Goal: Communication & Community: Answer question/provide support

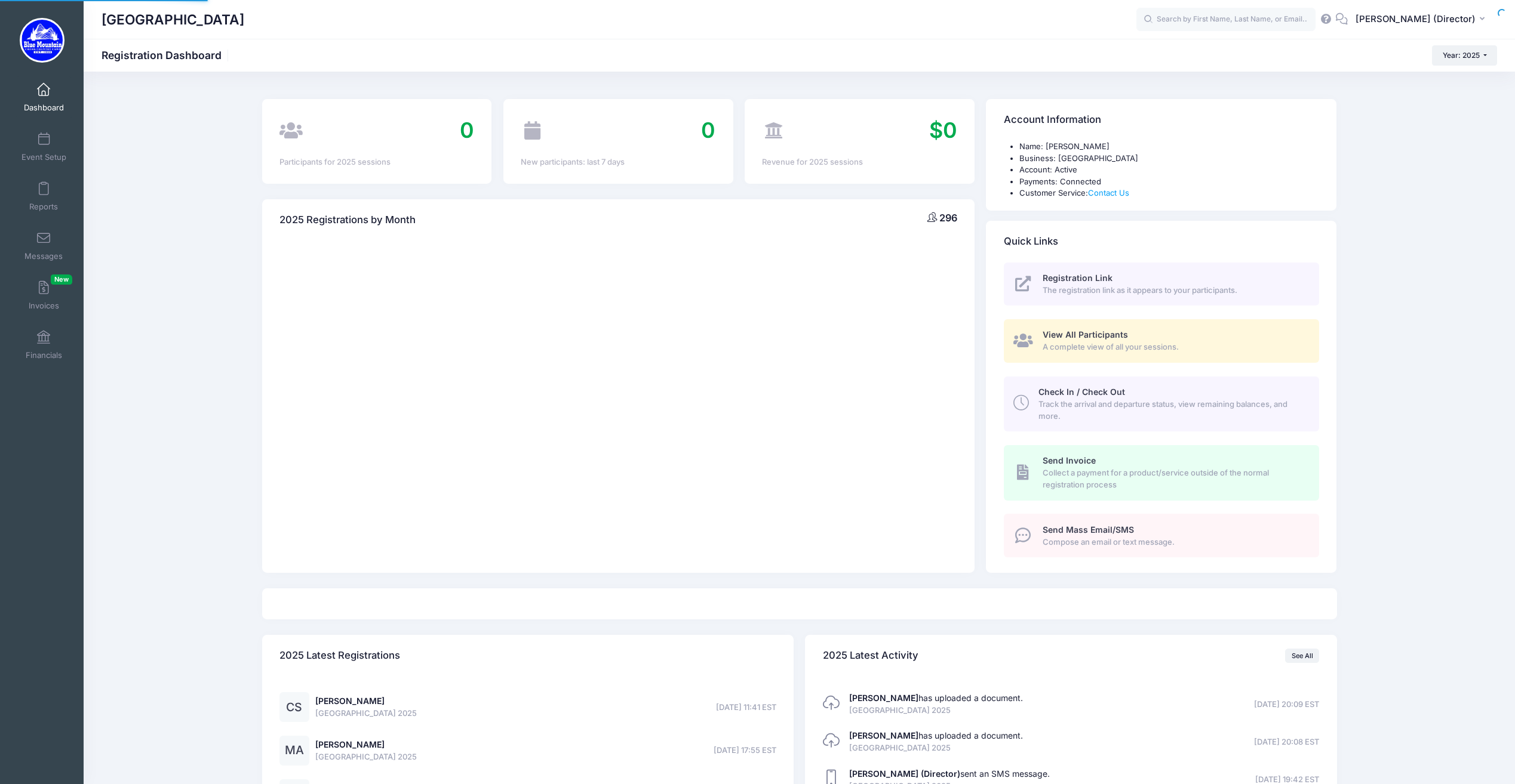
select select
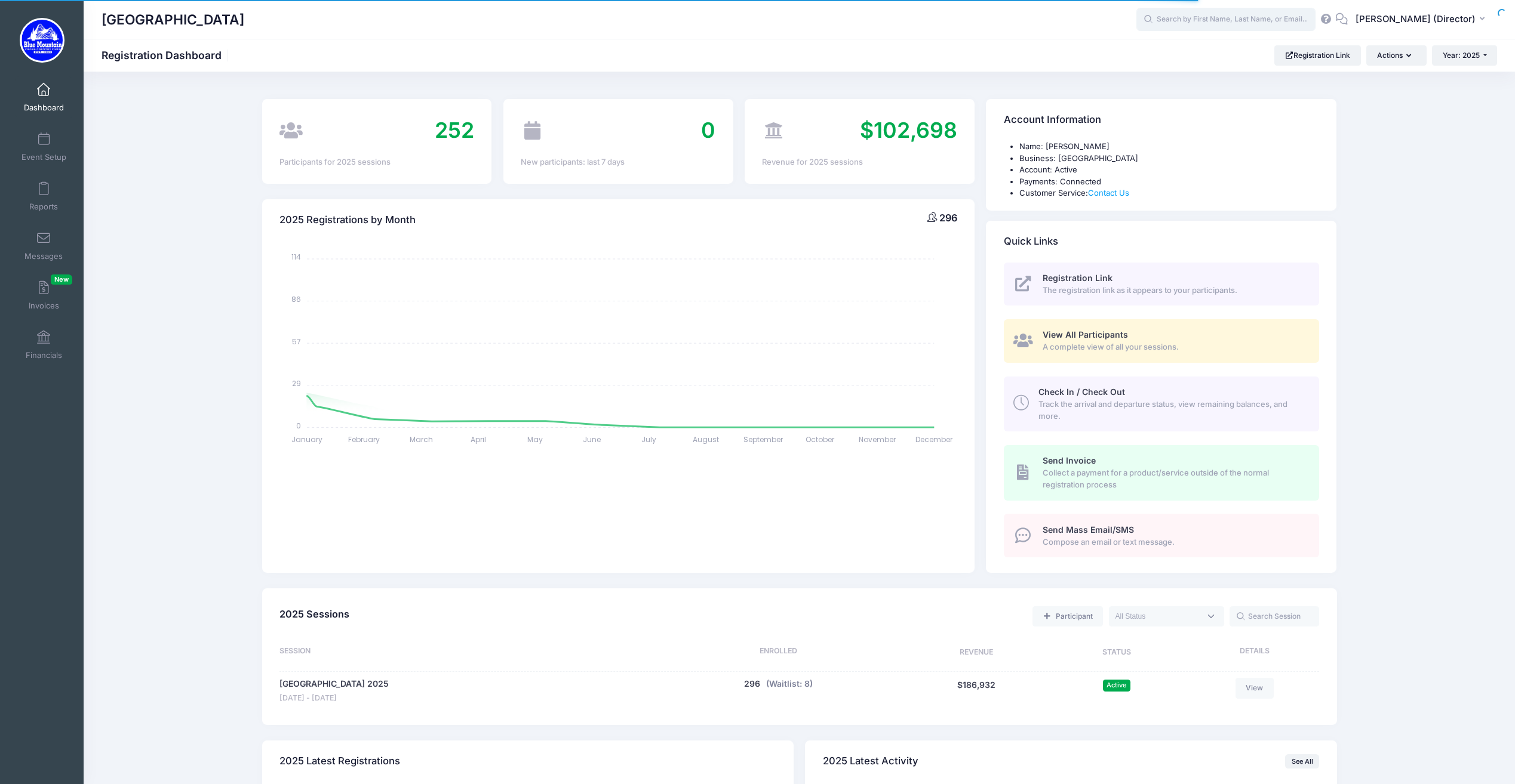
click at [1224, 28] on input "text" at bounding box center [1225, 20] width 179 height 24
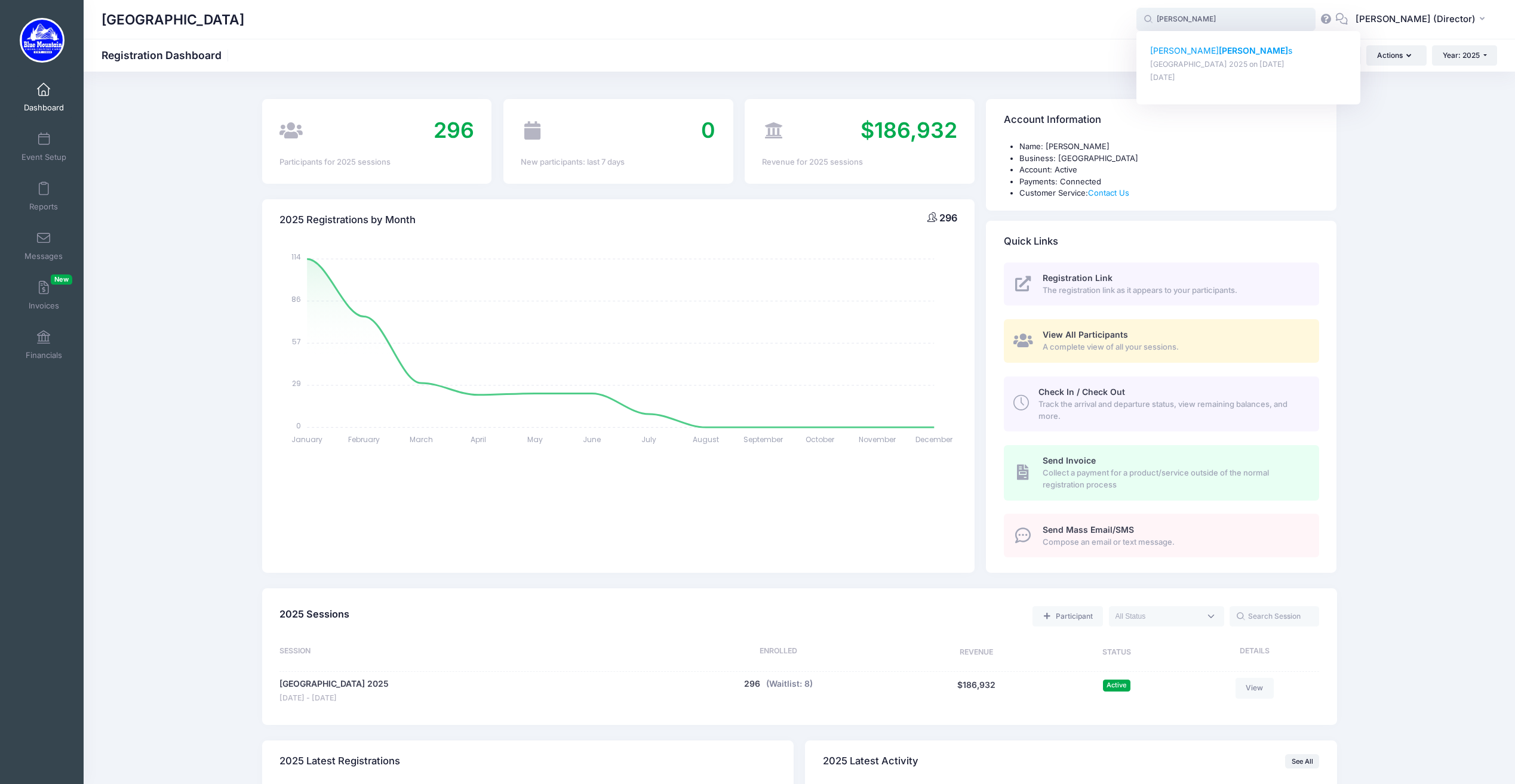
click at [1219, 52] on strong "Walter" at bounding box center [1253, 51] width 69 height 10
type input "Eleanor Walters (Blue Mountain Cross Country Camp 2025, Aug-17, 2025)"
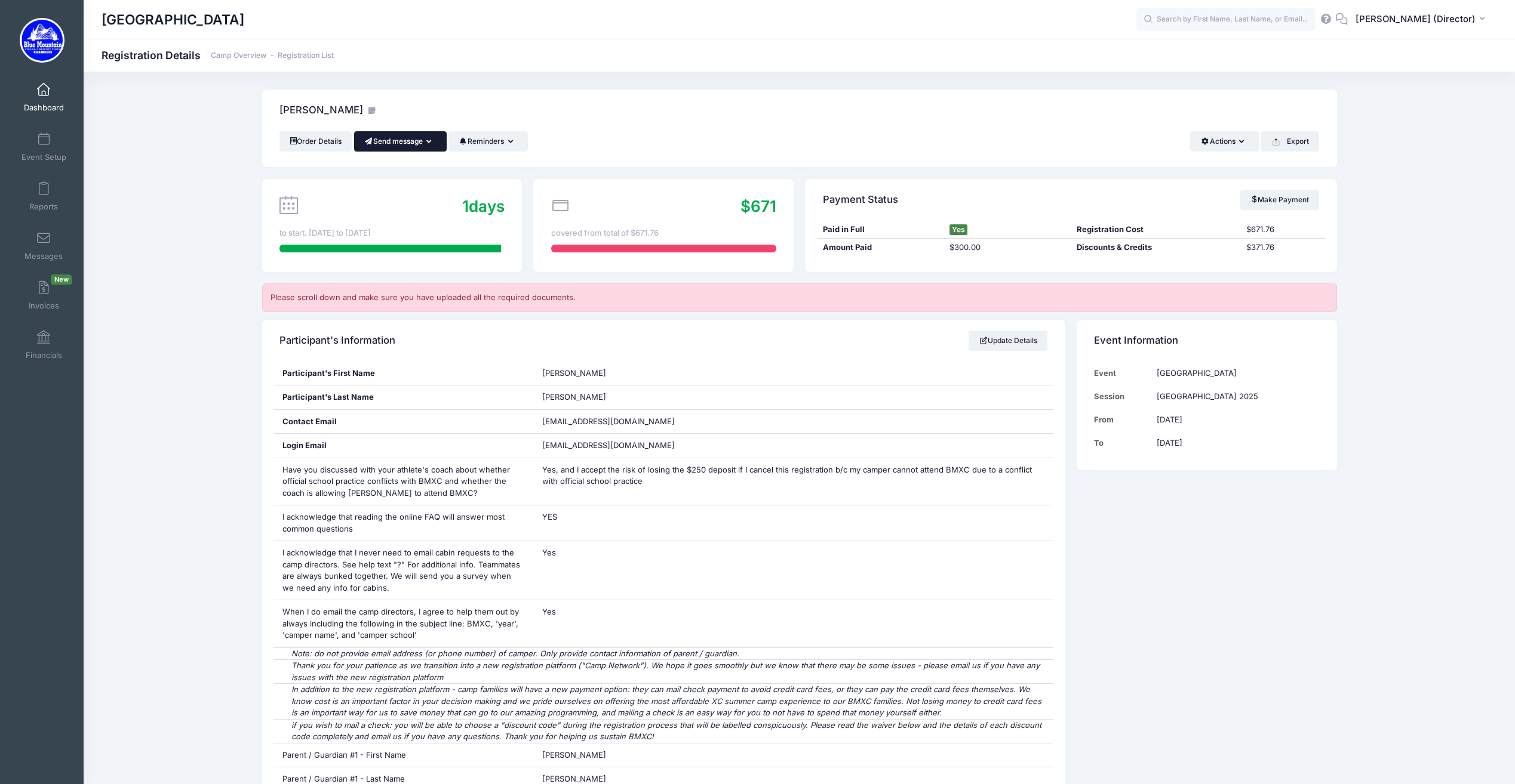
click at [434, 142] on icon "button" at bounding box center [431, 142] width 10 height 0
click at [424, 194] on link "Send SMS" at bounding box center [408, 193] width 72 height 23
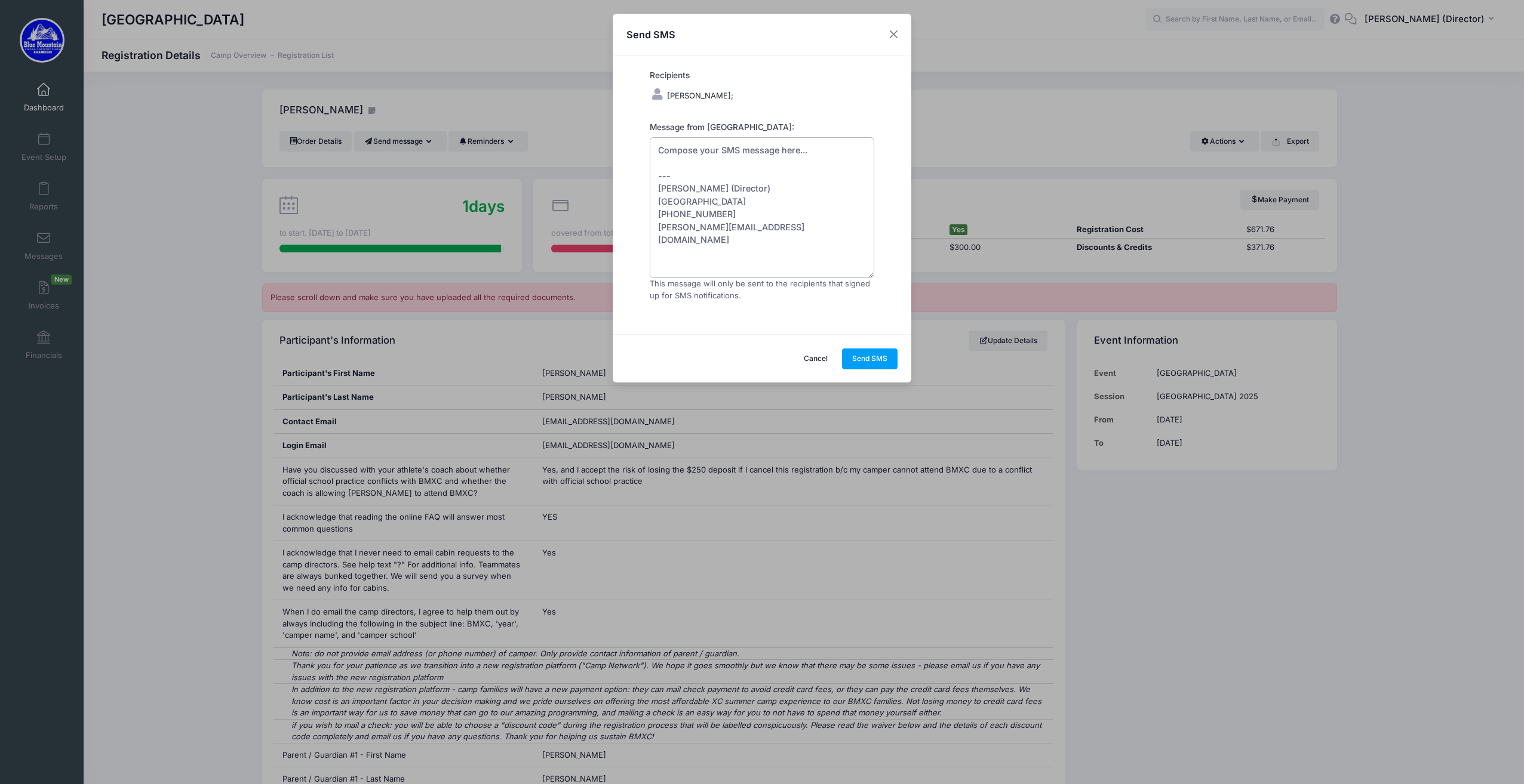
drag, startPoint x: 737, startPoint y: 211, endPoint x: 636, endPoint y: 203, distance: 101.3
click at [648, 208] on form "Recipients Walters, Eleanor; Message from Blue Mountain Cross Country Camp:" at bounding box center [762, 195] width 236 height 252
click at [752, 191] on textarea "Good morning can you please respond to the email about your camper's inhaler Th…" at bounding box center [762, 208] width 224 height 141
click at [698, 177] on textarea "Good morning can you please respond to the email about your camper's inhaler Th…" at bounding box center [762, 208] width 224 height 141
drag, startPoint x: 791, startPoint y: 239, endPoint x: 648, endPoint y: 238, distance: 143.0
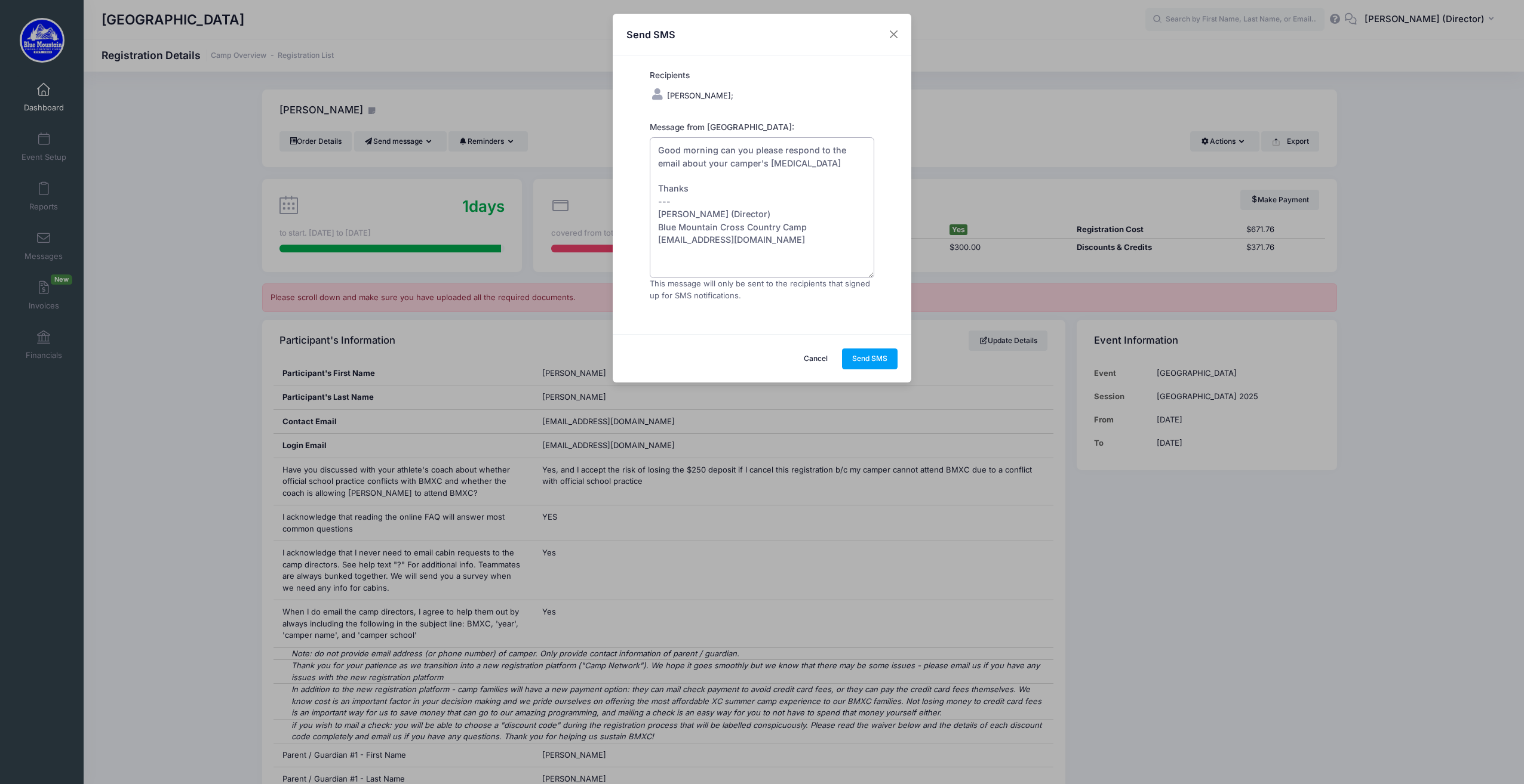
click at [648, 238] on form "Recipients Walters, Eleanor; Message from Blue Mountain Cross Country Camp:" at bounding box center [762, 195] width 236 height 252
type textarea "Good morning can you please respond to the email about your camper's inhaler Th…"
click at [865, 360] on button "Send SMS" at bounding box center [870, 359] width 57 height 20
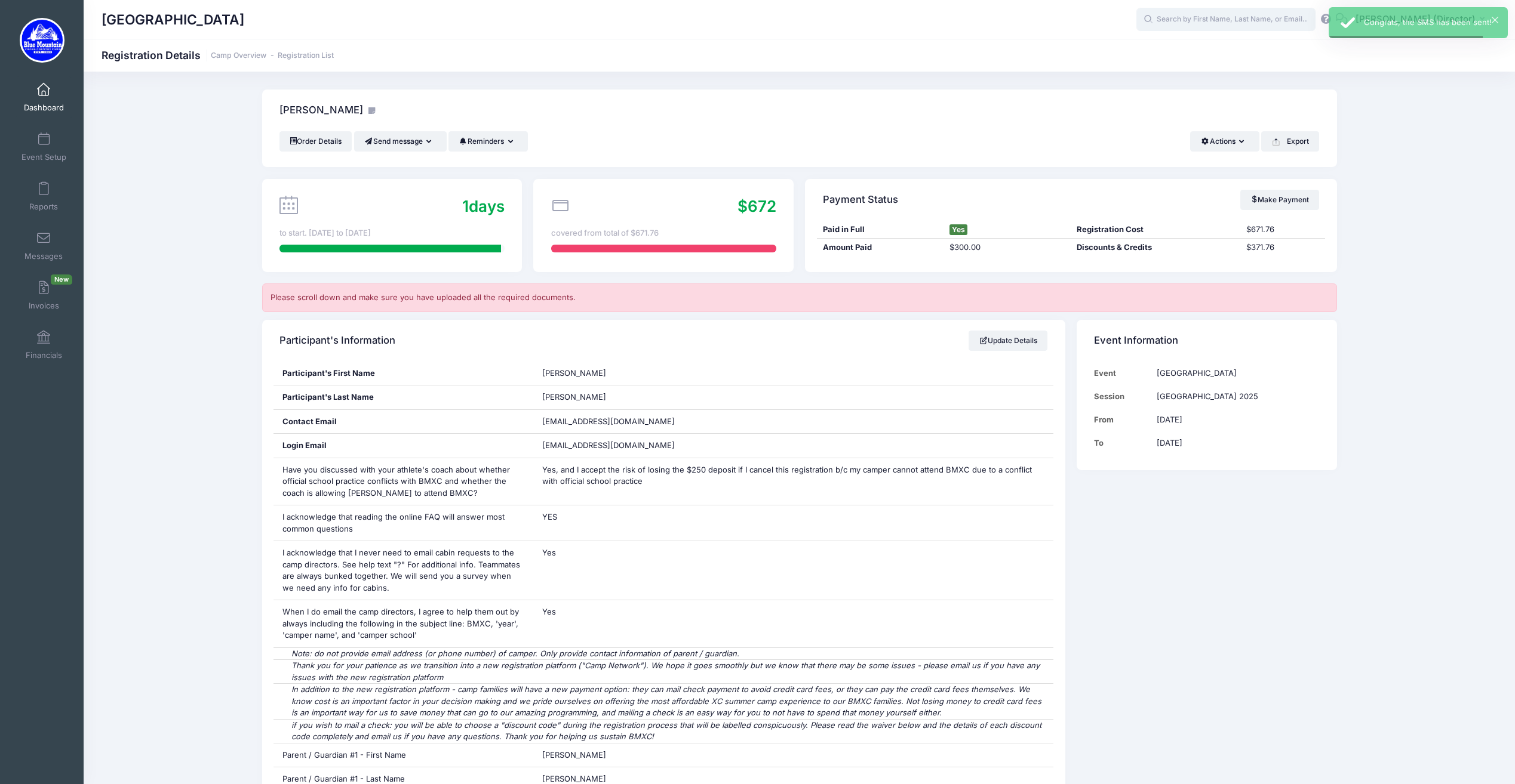
click at [1207, 22] on input "text" at bounding box center [1225, 20] width 179 height 24
click at [1208, 57] on div "Eva Maurer Blue Mountain Cross Country Camp 2025 on Aug-17, 2025 Jun-02, 2025" at bounding box center [1248, 63] width 197 height 39
type input "Eva Maurer (Blue Mountain Cross Country Camp 2025, Aug-17, 2025)"
click at [36, 247] on link "Messages" at bounding box center [44, 246] width 57 height 42
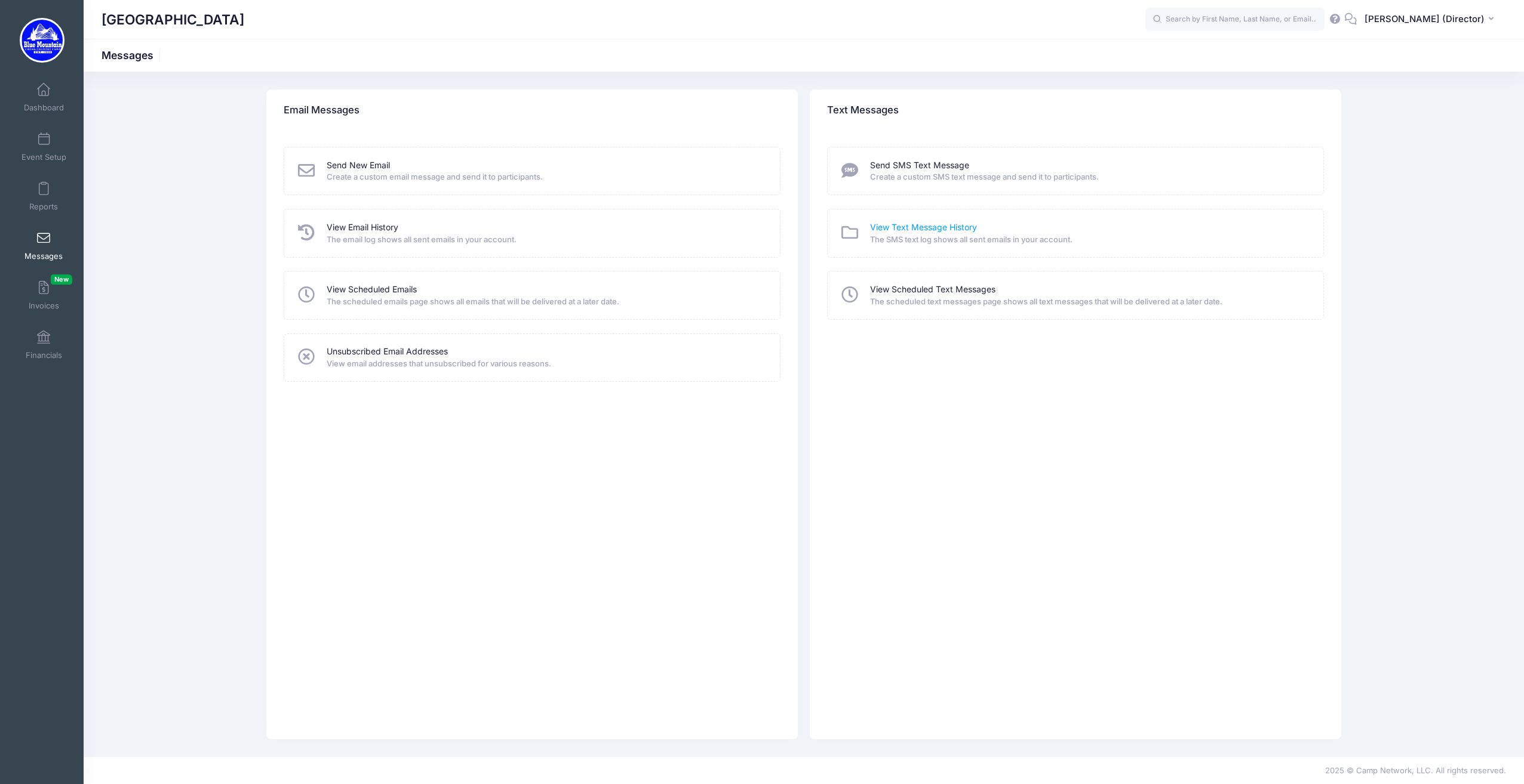
click at [901, 232] on link "View Text Message History" at bounding box center [924, 227] width 107 height 13
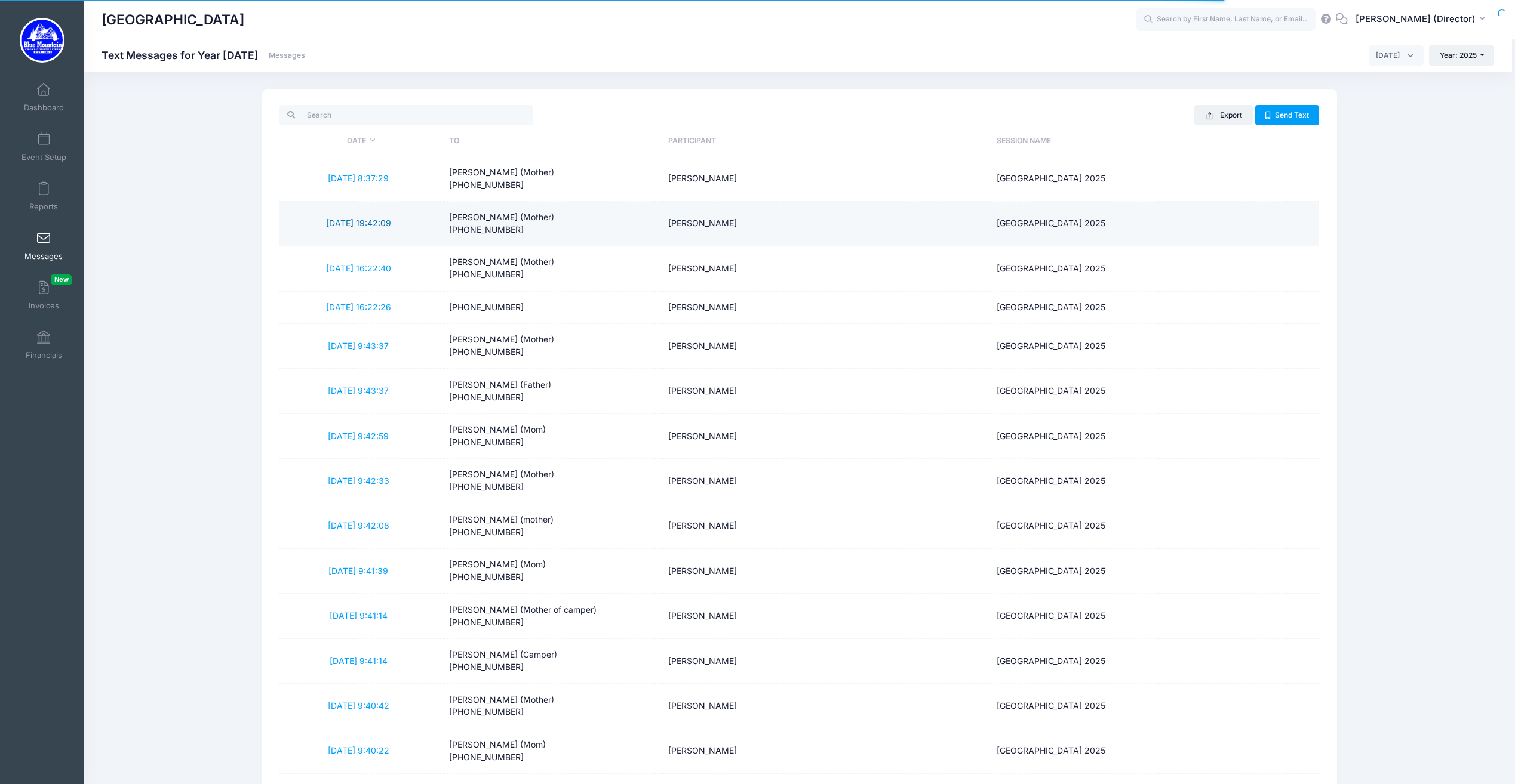
click at [368, 219] on link "[DATE] 19:42:09" at bounding box center [359, 223] width 65 height 10
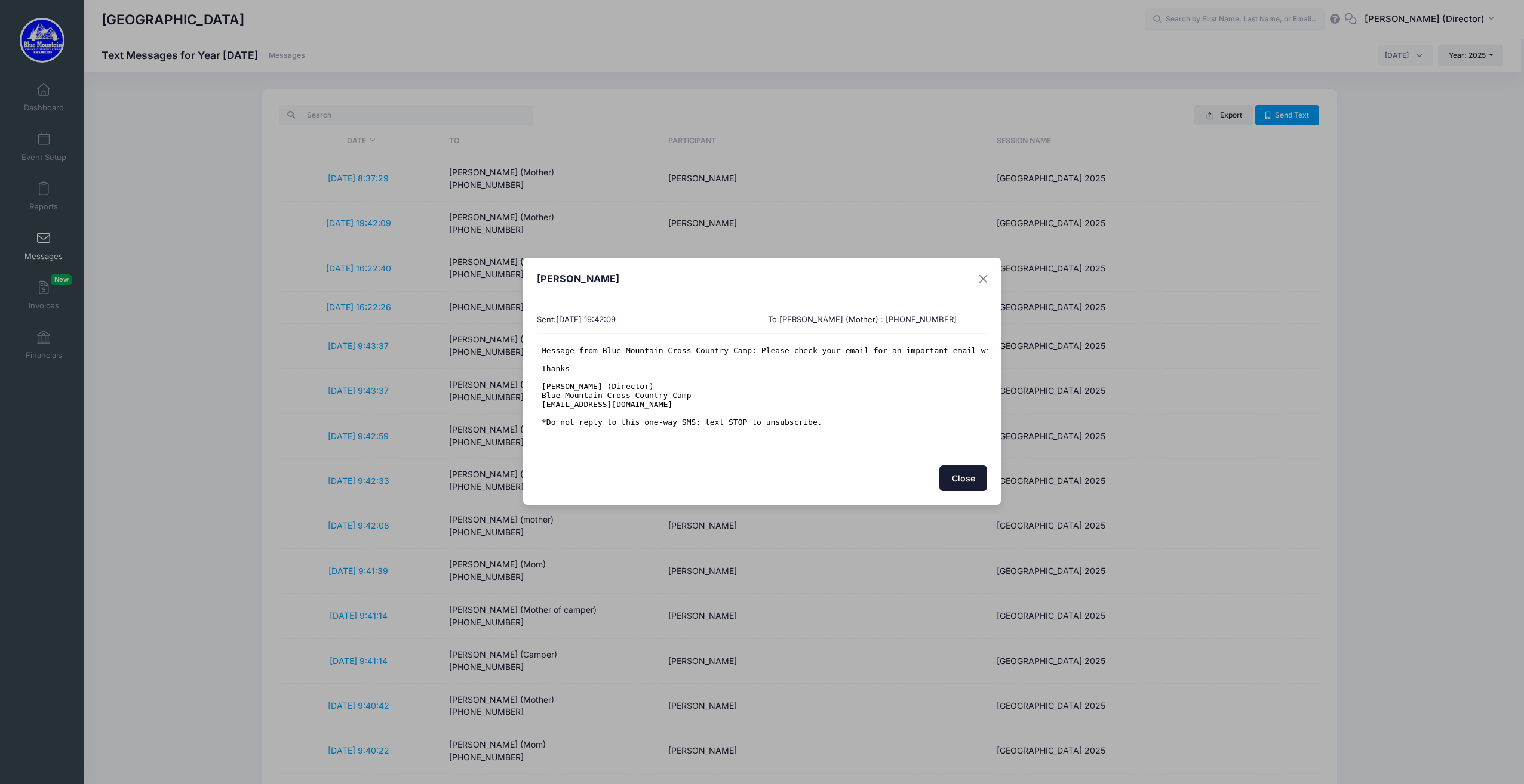
scroll to position [9, 0]
click at [985, 280] on button "Close" at bounding box center [984, 279] width 22 height 22
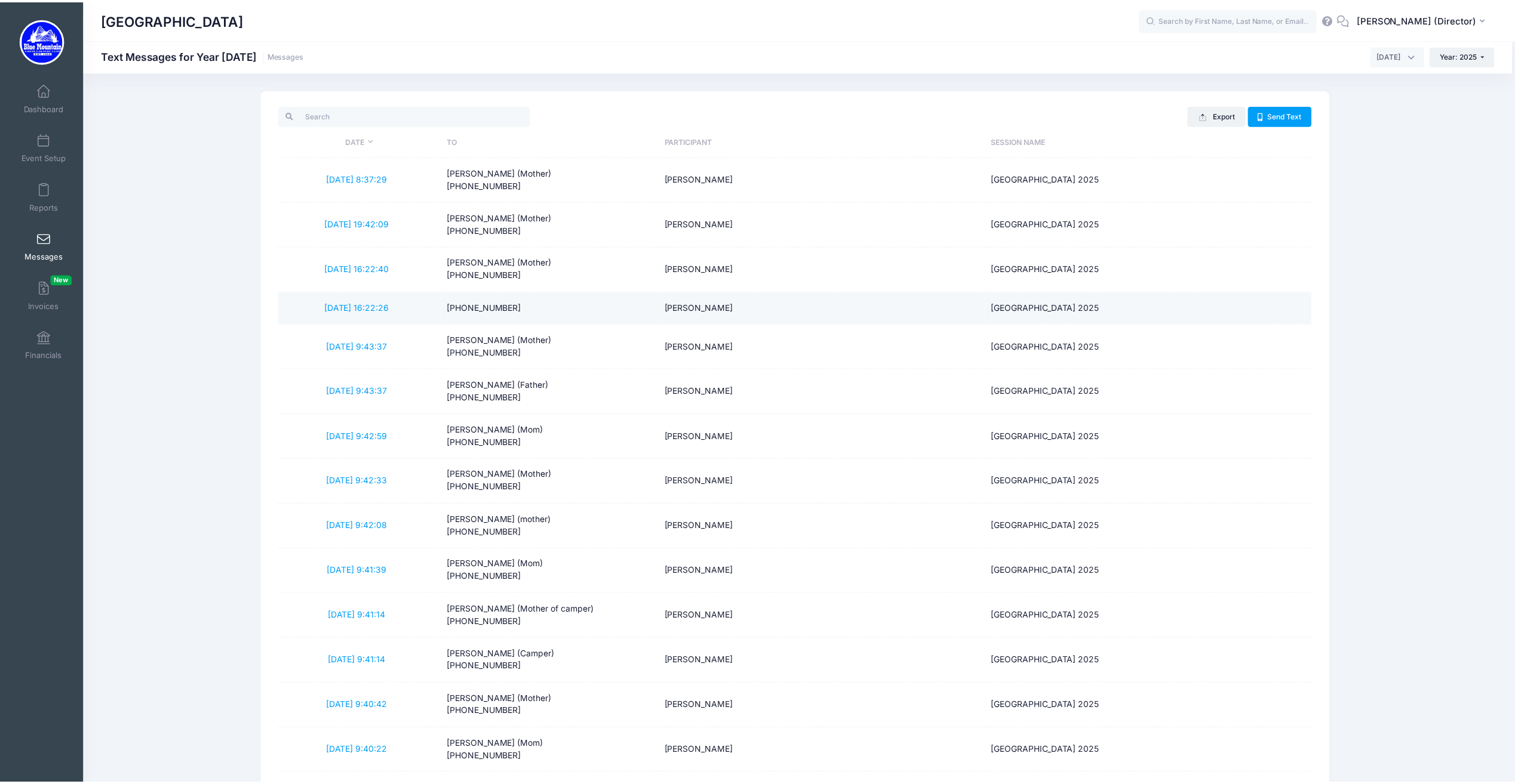
scroll to position [0, 0]
